Goal: Information Seeking & Learning: Understand process/instructions

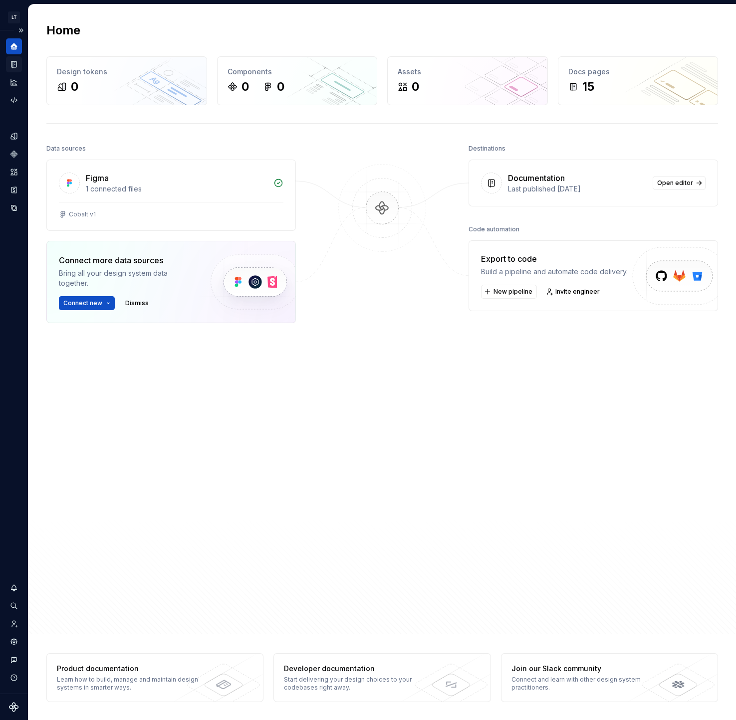
click at [19, 61] on div "Documentation" at bounding box center [14, 64] width 16 height 16
click at [11, 62] on icon "Documentation" at bounding box center [13, 64] width 9 height 9
click at [23, 28] on button "Expand sidebar" at bounding box center [21, 30] width 14 height 14
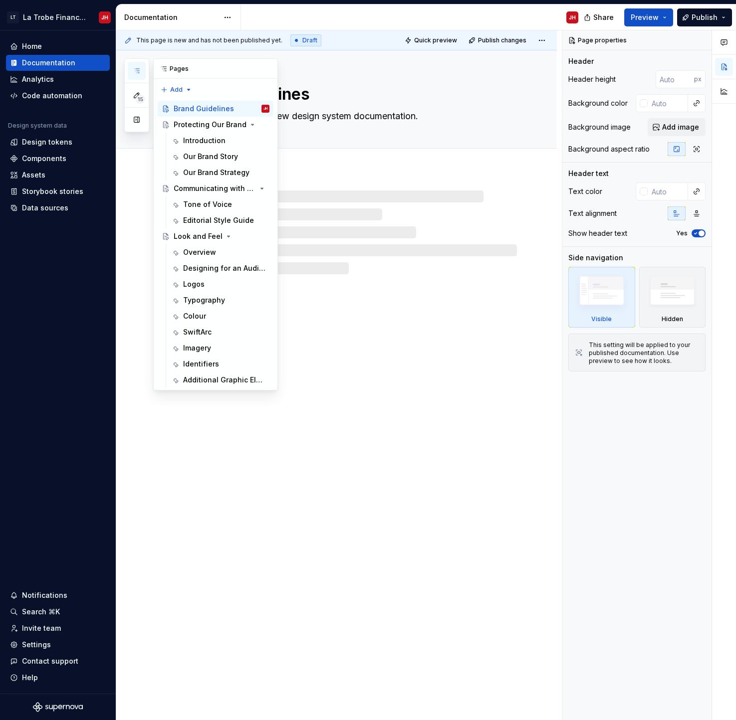
click at [134, 70] on icon "button" at bounding box center [137, 71] width 8 height 8
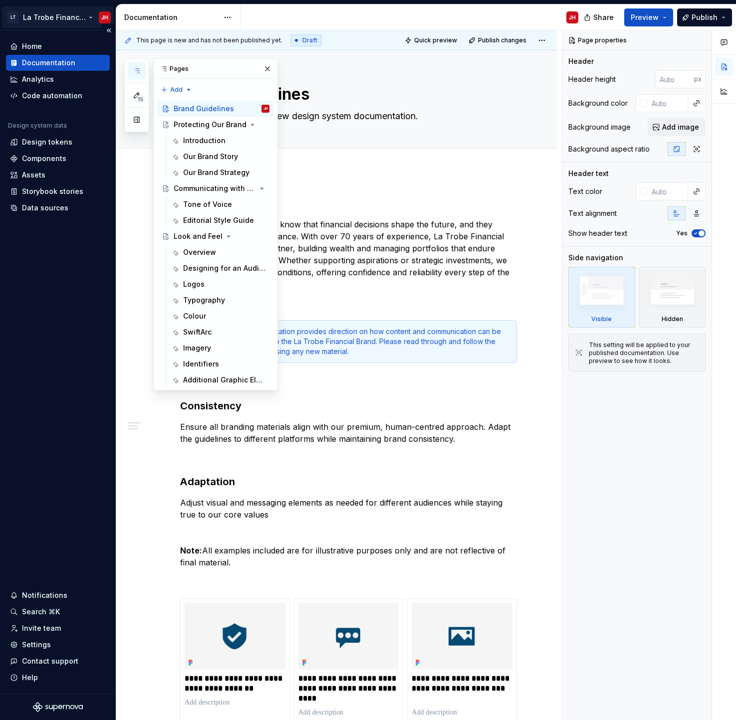
click at [64, 15] on html "LT La Trobe Financial - Brand Guidelines JH Home Documentation Analytics Code a…" at bounding box center [368, 360] width 736 height 720
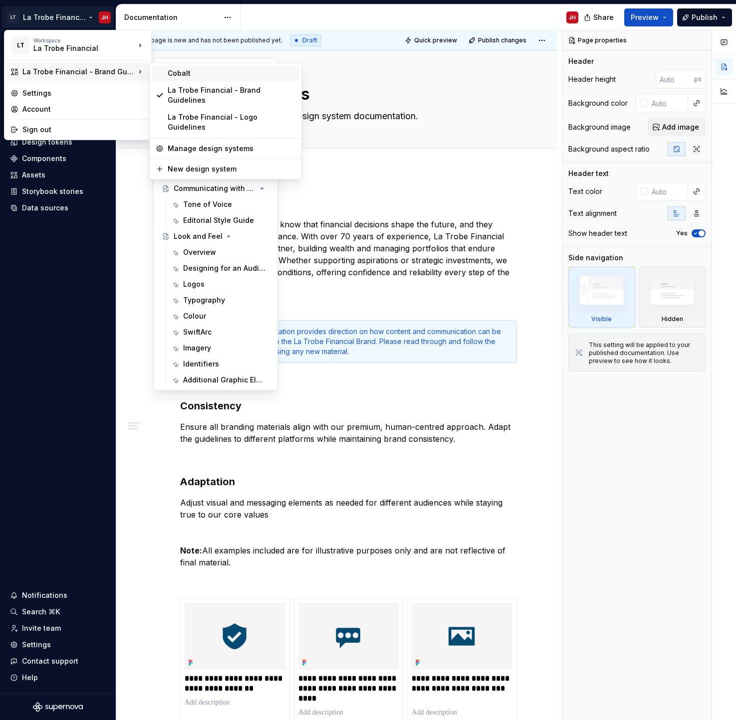
click at [177, 71] on div "Cobalt" at bounding box center [232, 73] width 128 height 10
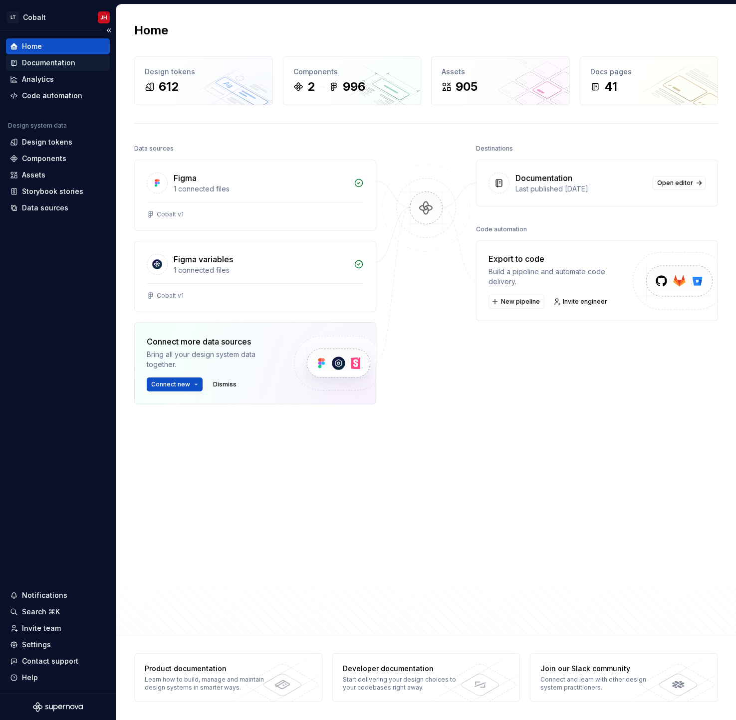
click at [71, 58] on div "Documentation" at bounding box center [48, 63] width 53 height 10
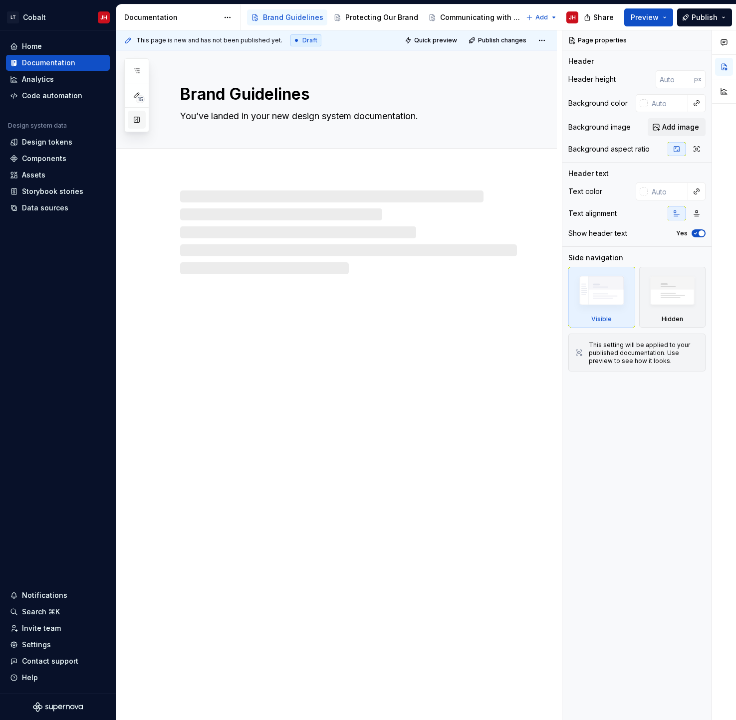
type textarea "*"
type textarea "Welcome! - For Editors"
click at [136, 123] on button "button" at bounding box center [137, 120] width 18 height 18
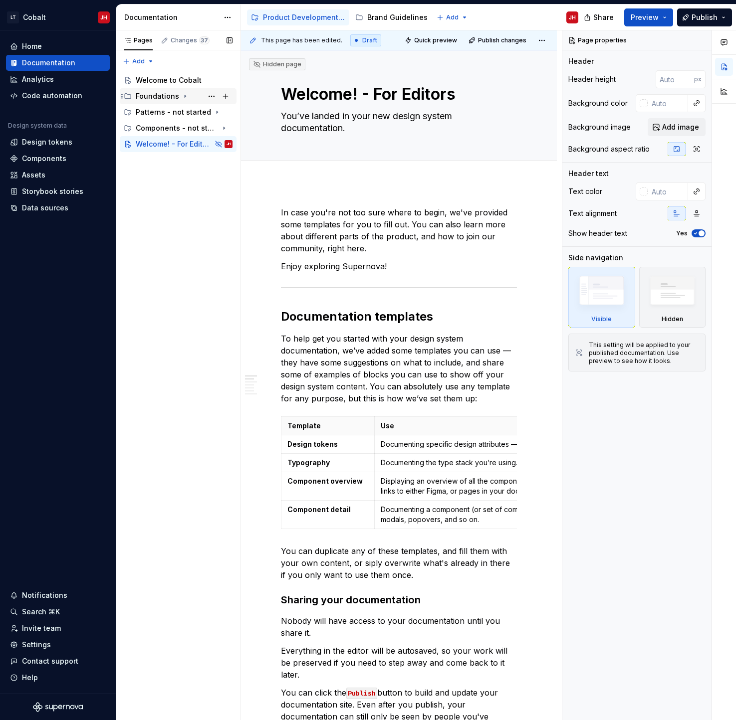
click at [181, 96] on icon "Page tree" at bounding box center [185, 96] width 8 height 8
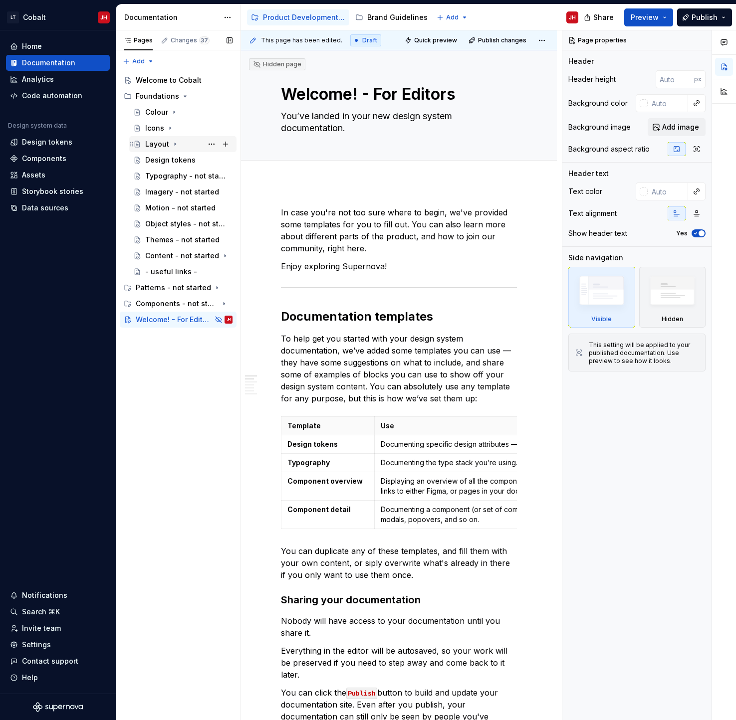
click at [150, 141] on div "Layout" at bounding box center [157, 144] width 24 height 10
click at [165, 158] on div "Overview" at bounding box center [171, 160] width 33 height 10
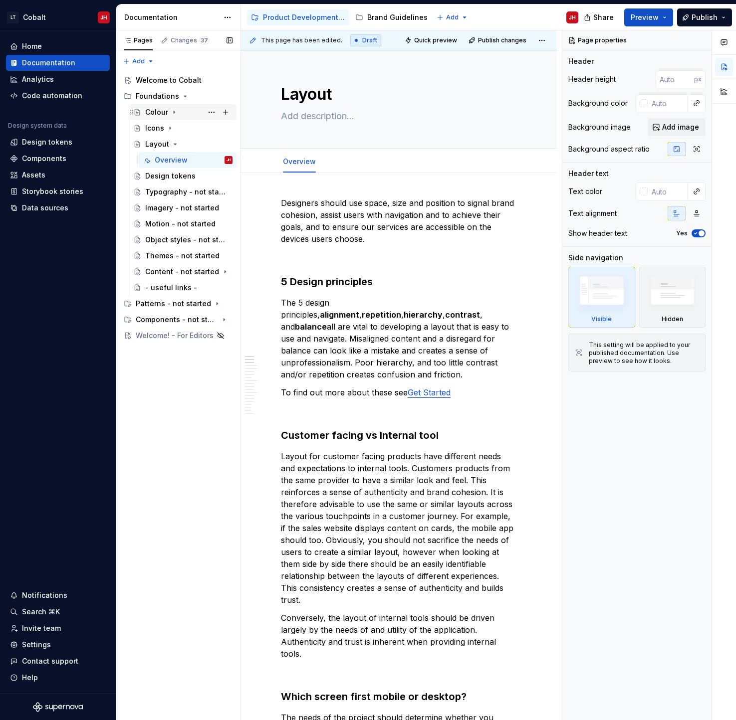
click at [147, 115] on div "Colour" at bounding box center [156, 112] width 23 height 10
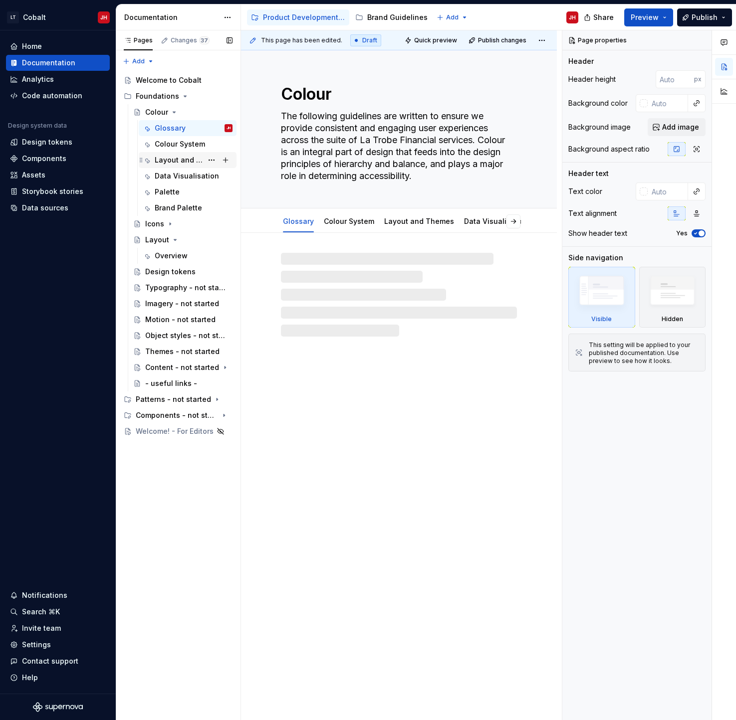
click at [169, 158] on div "Layout and Themes" at bounding box center [179, 160] width 48 height 10
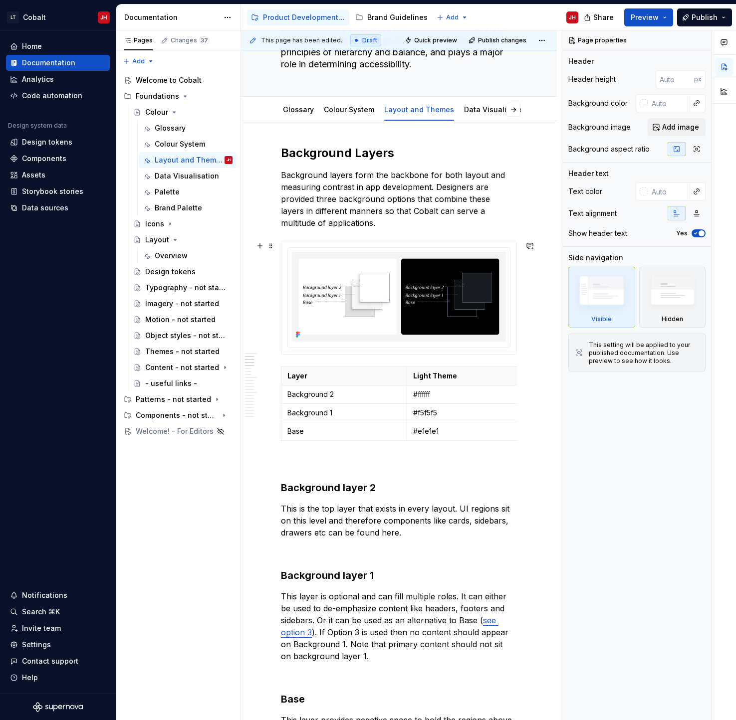
scroll to position [299, 0]
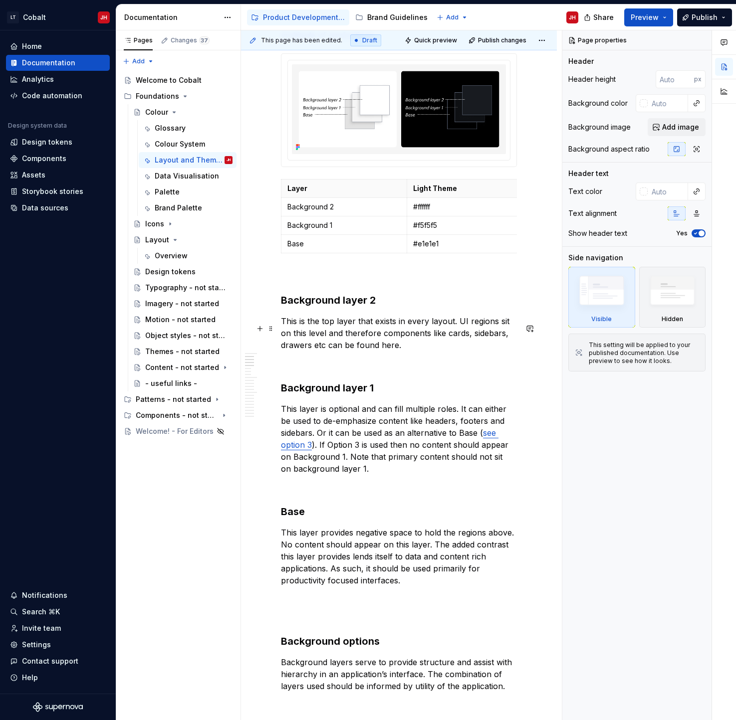
click at [325, 351] on p "This is the top layer that exists in every layout. UI regions sit on this level…" at bounding box center [399, 333] width 236 height 36
type textarea "*"
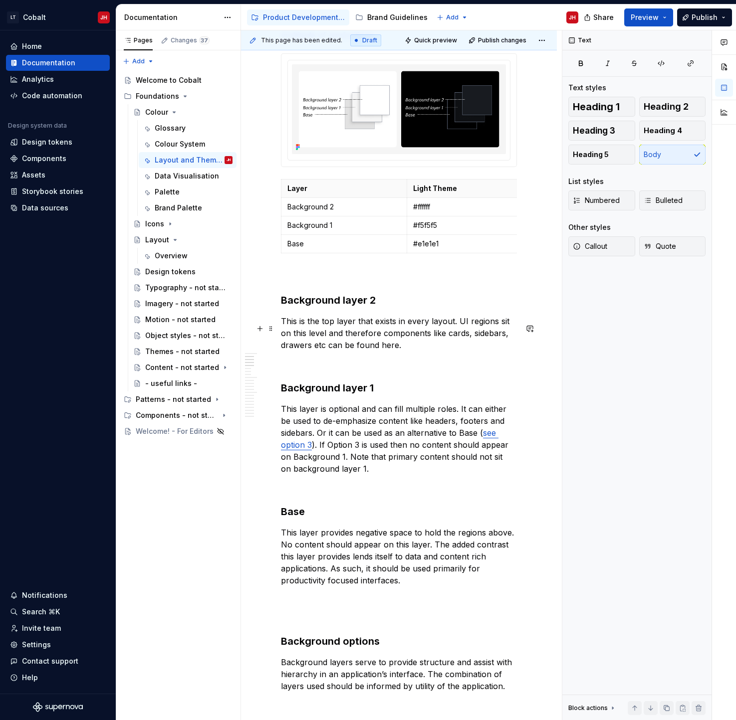
click at [325, 351] on p "This is the top layer that exists in every layout. UI regions sit on this level…" at bounding box center [399, 333] width 236 height 36
click at [358, 432] on p "This layer is optional and can fill multiple roles. It can either be used to de…" at bounding box center [399, 439] width 236 height 72
click at [314, 442] on p "This layer is optional and can fill multiple roles. It can either be used to de…" at bounding box center [399, 439] width 236 height 72
click at [404, 460] on p "This layer is optional and can fill multiple roles. It can either be used to de…" at bounding box center [399, 439] width 236 height 72
click at [589, 12] on span "Preview" at bounding box center [645, 17] width 28 height 10
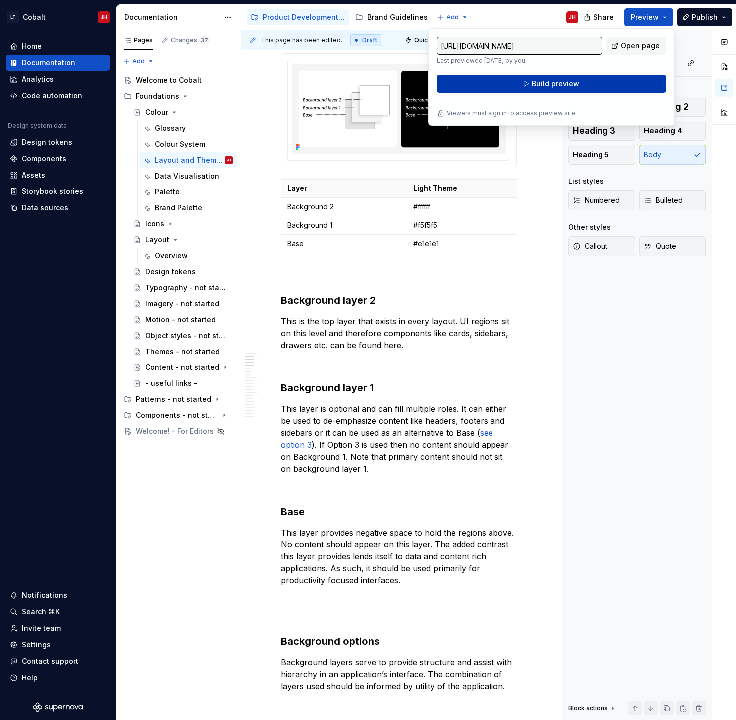
drag, startPoint x: 647, startPoint y: 12, endPoint x: 555, endPoint y: 84, distance: 116.6
click at [555, 84] on span "Build preview" at bounding box center [555, 84] width 47 height 10
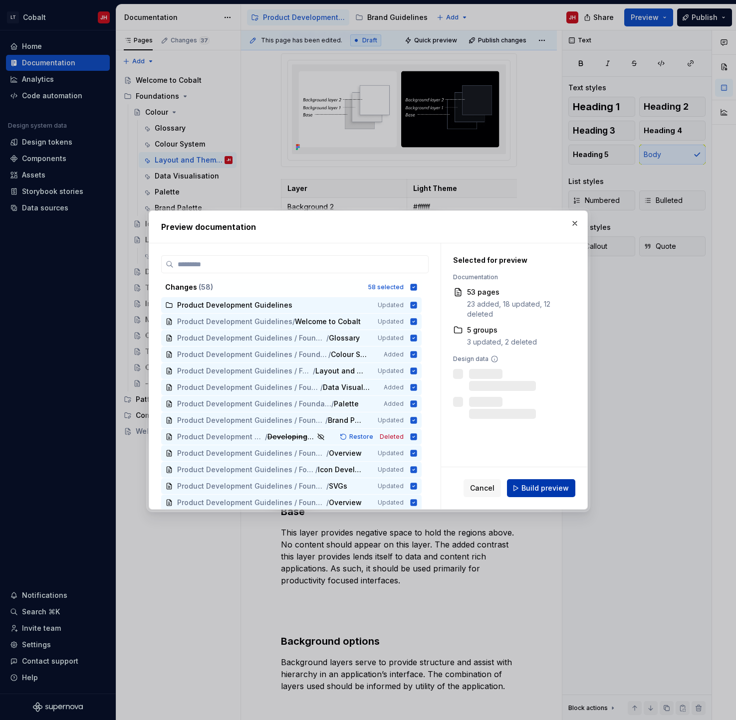
click at [529, 481] on button "Build preview" at bounding box center [541, 488] width 68 height 18
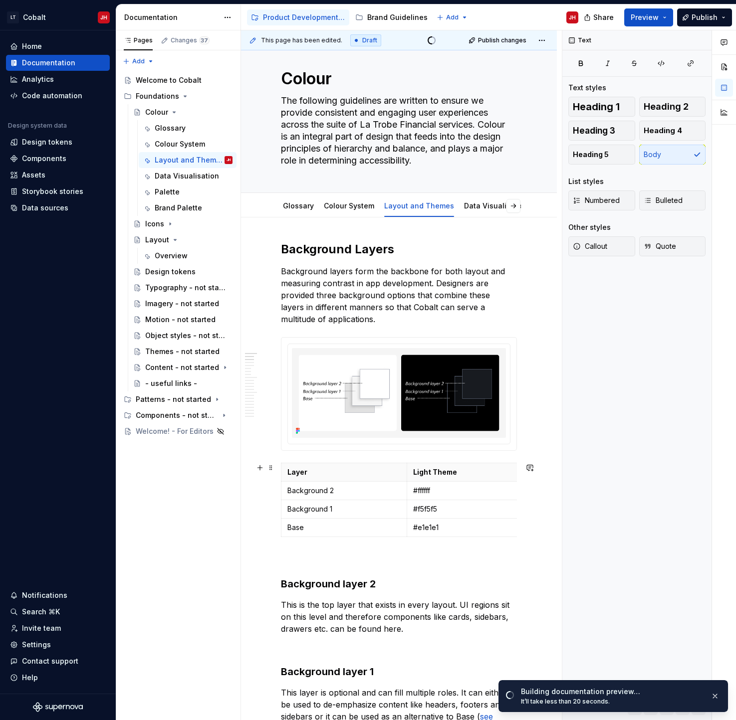
scroll to position [0, 0]
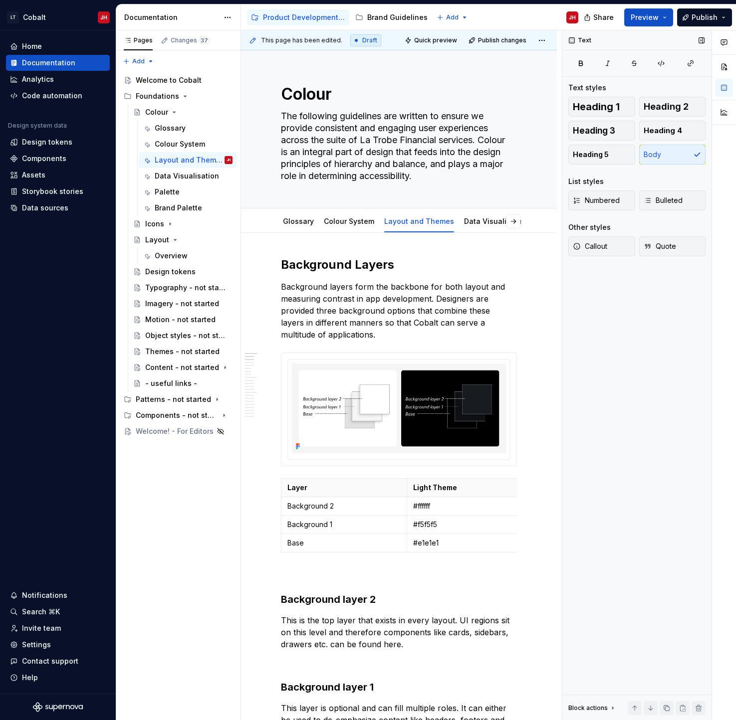
type textarea "*"
